Goal: Information Seeking & Learning: Check status

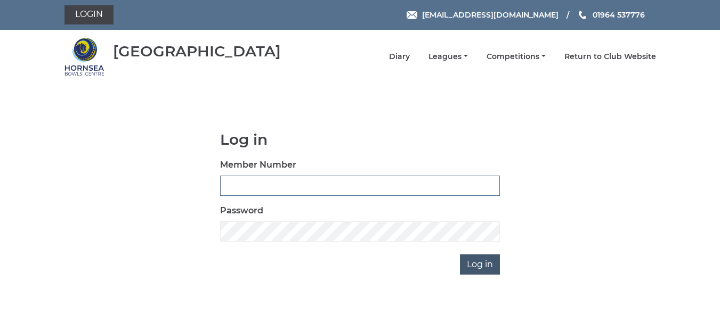
type input "0165"
click at [478, 260] on input "Log in" at bounding box center [480, 265] width 40 height 20
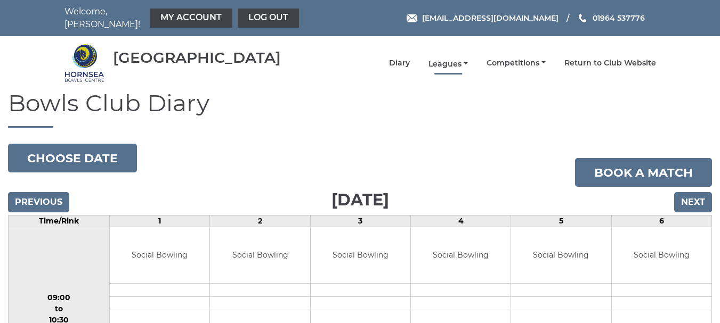
click at [447, 59] on link "Leagues" at bounding box center [447, 64] width 39 height 10
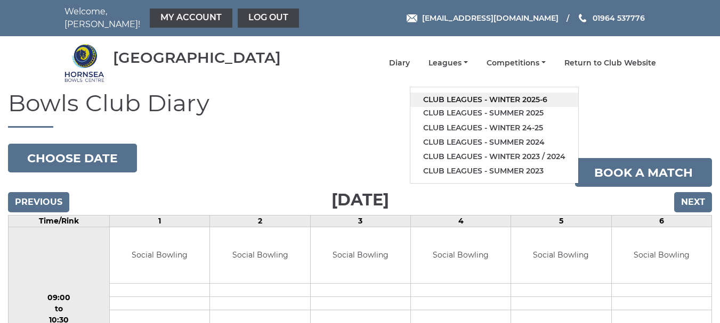
click at [485, 93] on link "Club leagues - Winter 2025-6" at bounding box center [494, 100] width 168 height 14
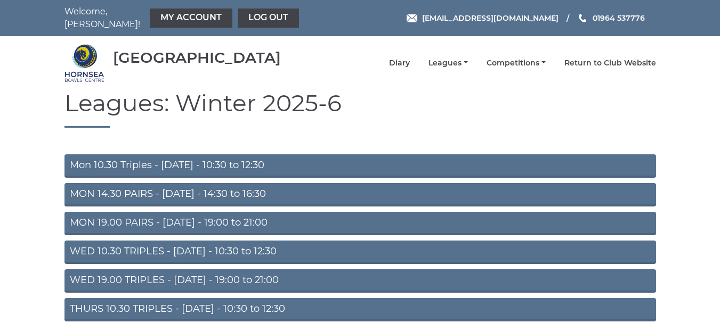
click at [257, 155] on link "Mon 10.30 Triples - Monday - 10:30 to 12:30" at bounding box center [359, 165] width 591 height 23
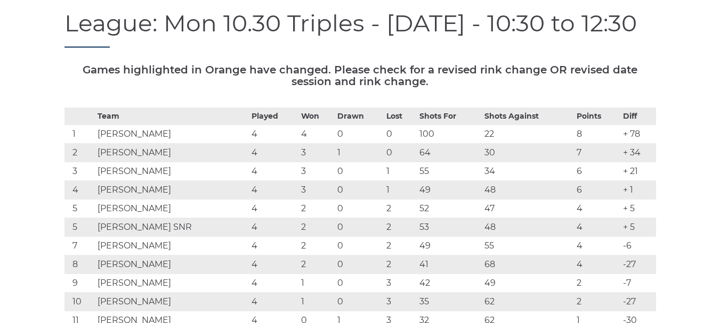
scroll to position [107, 0]
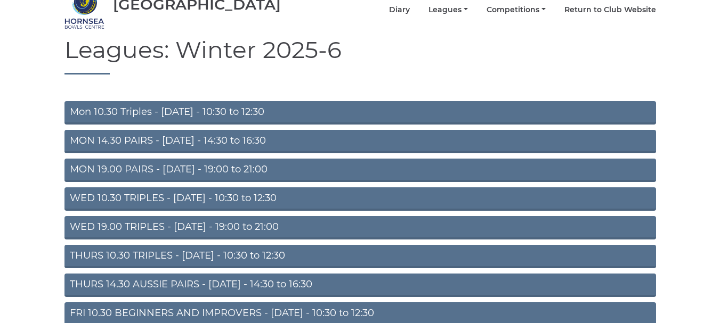
scroll to position [107, 0]
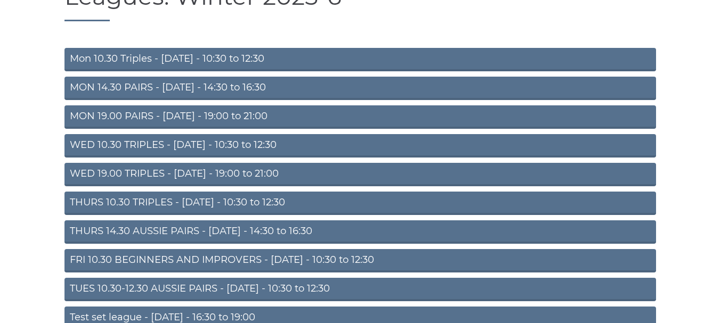
click at [267, 193] on link "THURS 10.30 TRIPLES - Thursday - 10:30 to 12:30" at bounding box center [359, 203] width 591 height 23
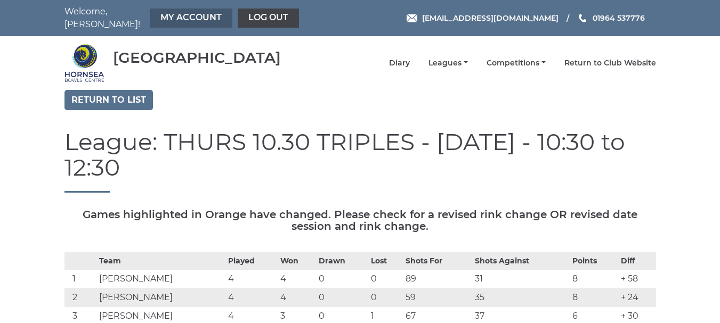
click at [183, 13] on link "My Account" at bounding box center [191, 18] width 83 height 19
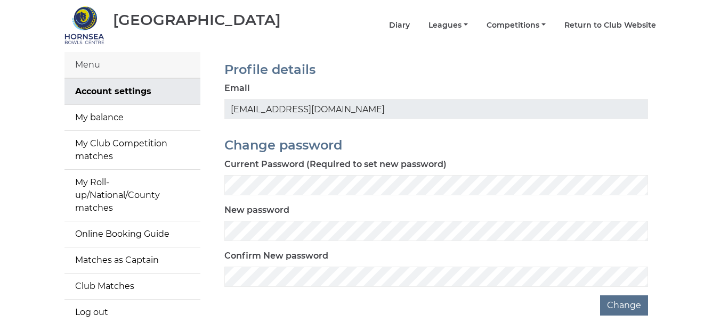
scroll to position [53, 0]
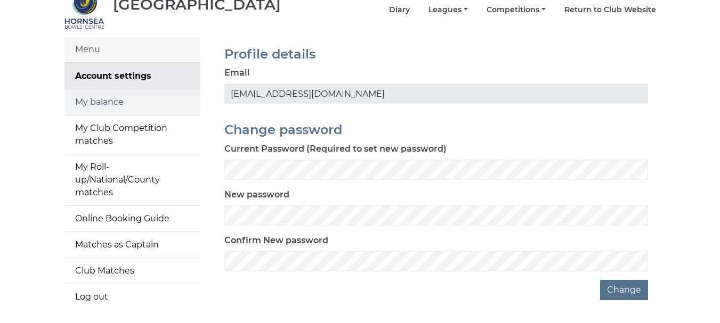
click at [135, 96] on link "My balance" at bounding box center [132, 102] width 136 height 26
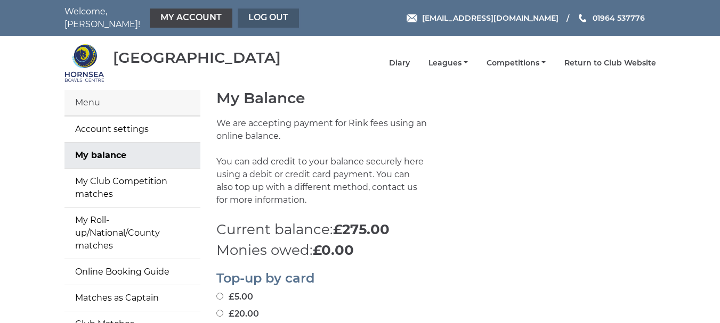
click at [255, 9] on link "Log out" at bounding box center [268, 18] width 61 height 19
